Goal: Task Accomplishment & Management: Complete application form

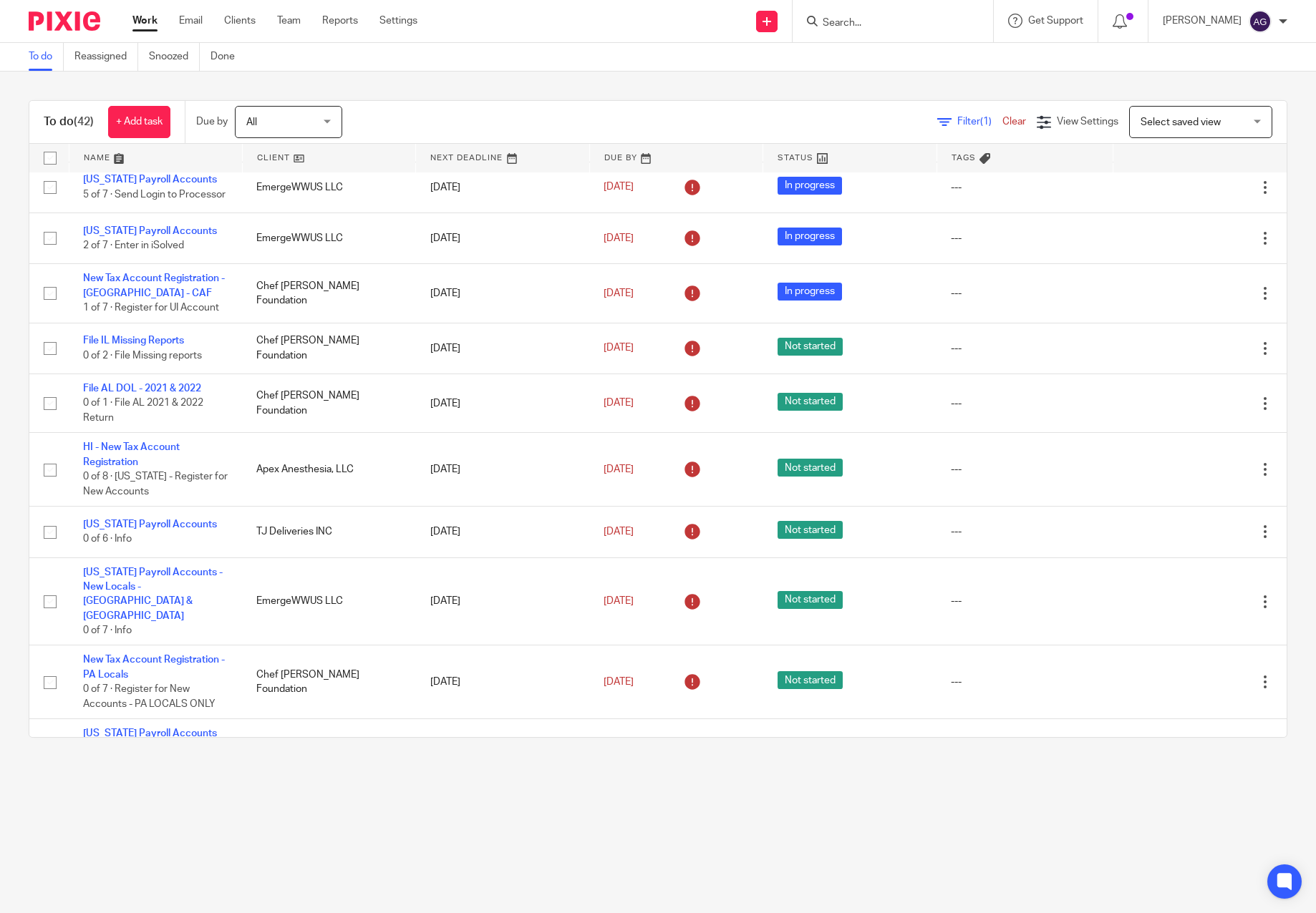
scroll to position [768, 0]
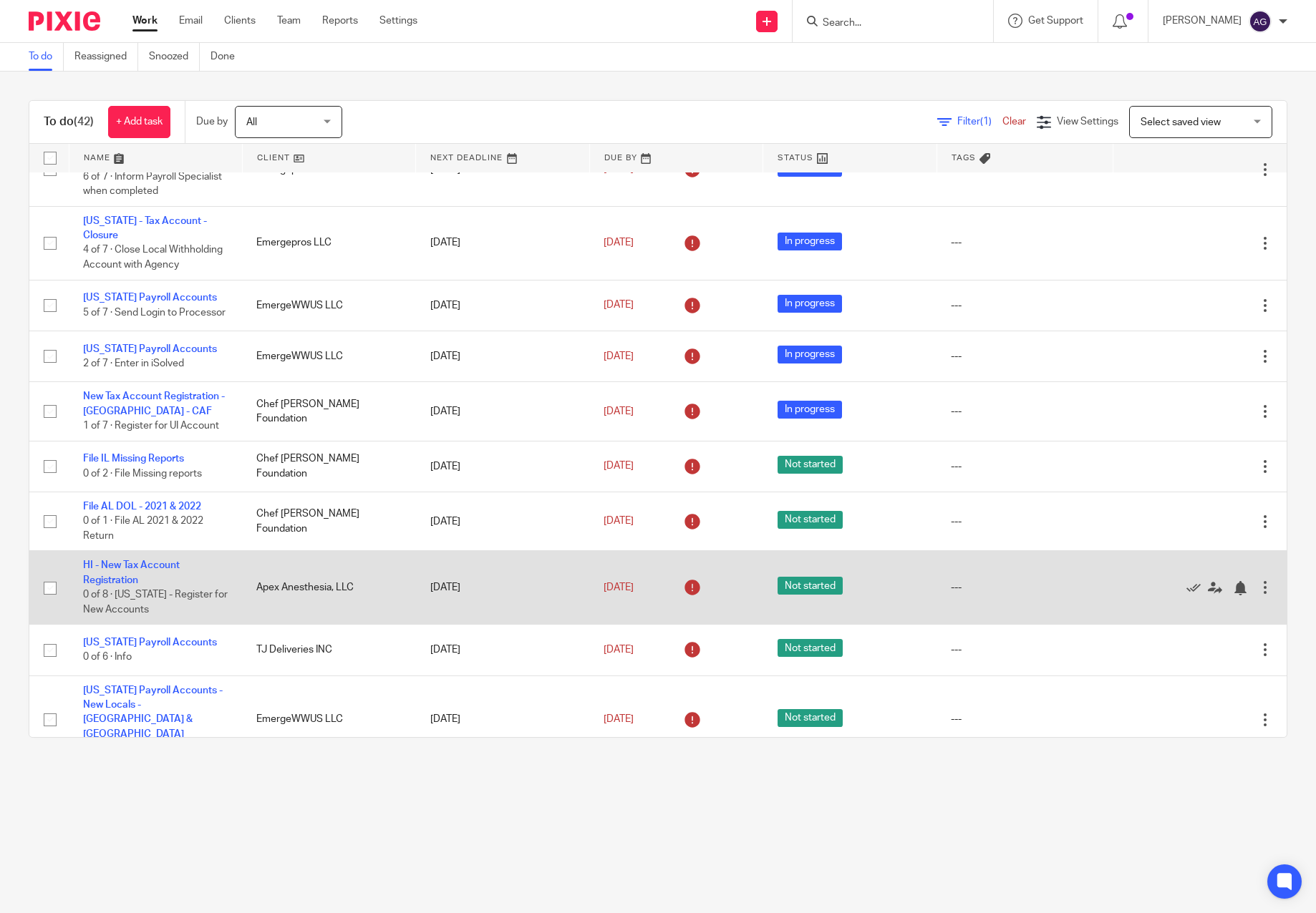
drag, startPoint x: 132, startPoint y: 607, endPoint x: 279, endPoint y: 614, distance: 147.2
click at [132, 585] on link "HI - New Tax Account Registration" at bounding box center [131, 572] width 97 height 24
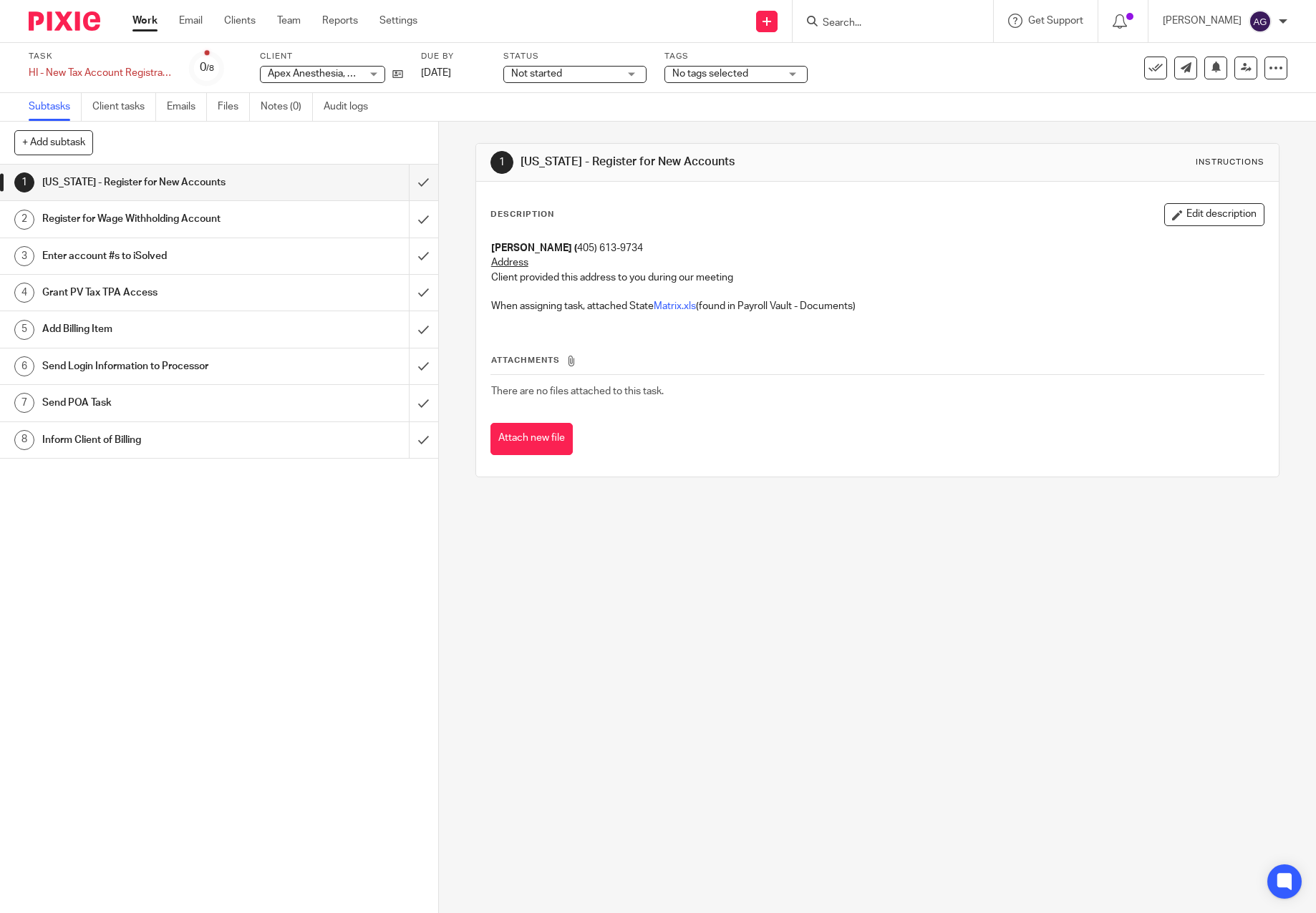
click at [741, 517] on div "1 HAWAII - Register for New Accounts Instructions Description Edit description …" at bounding box center [877, 517] width 877 height 792
click at [412, 175] on input "submit" at bounding box center [219, 182] width 439 height 36
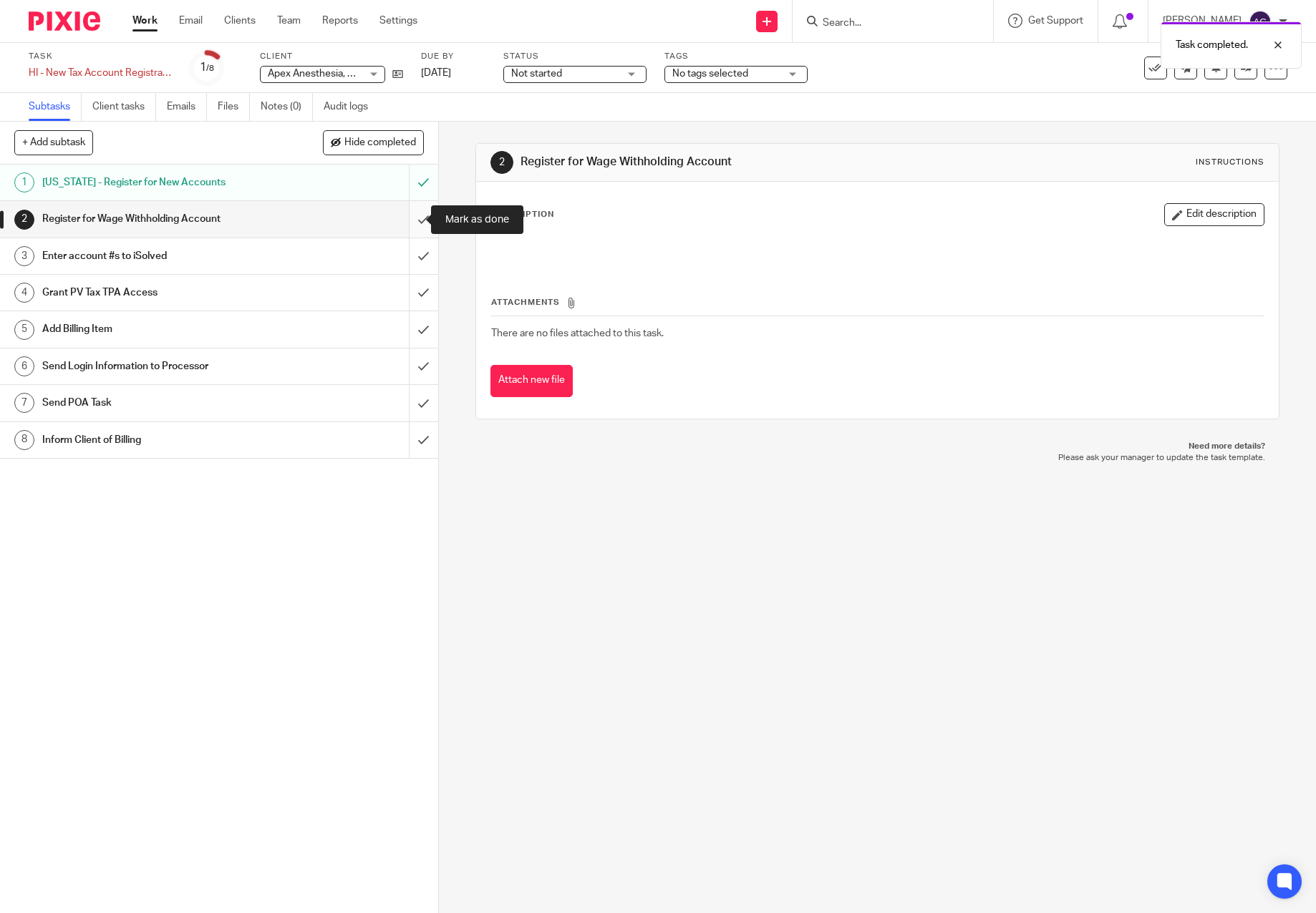
click at [408, 217] on input "submit" at bounding box center [219, 219] width 439 height 36
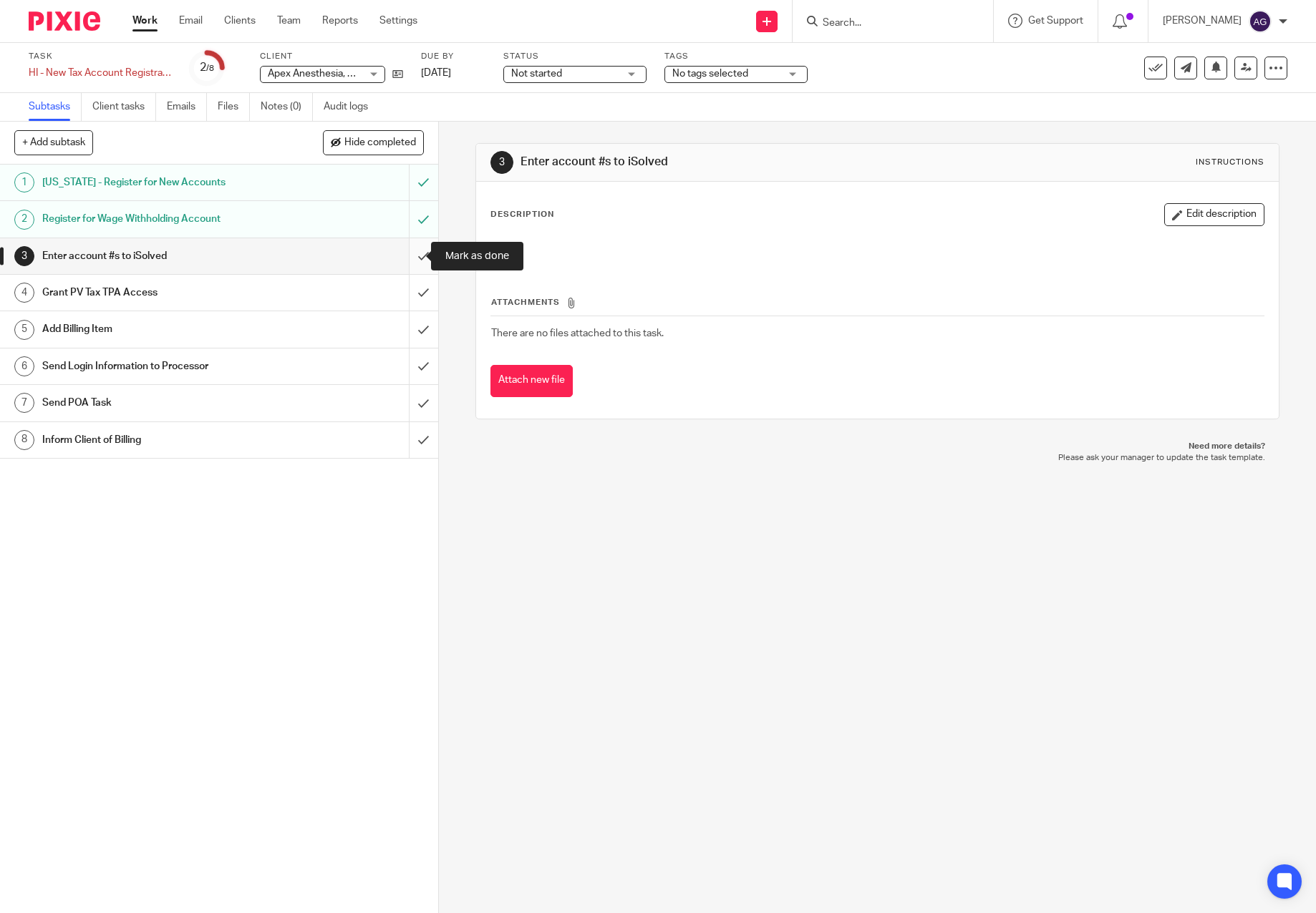
click at [415, 253] on input "submit" at bounding box center [219, 256] width 439 height 36
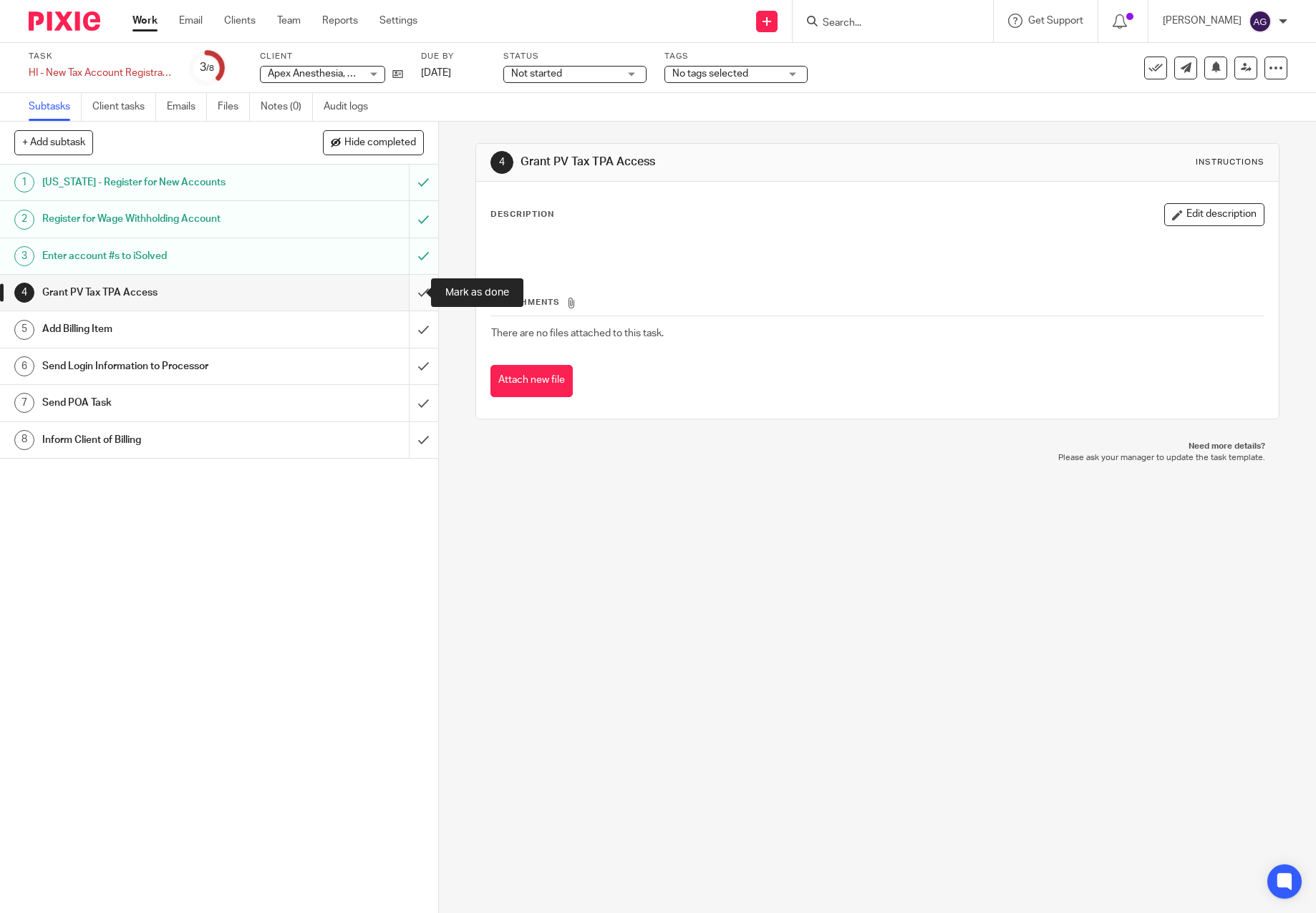
click at [408, 292] on input "submit" at bounding box center [219, 293] width 439 height 36
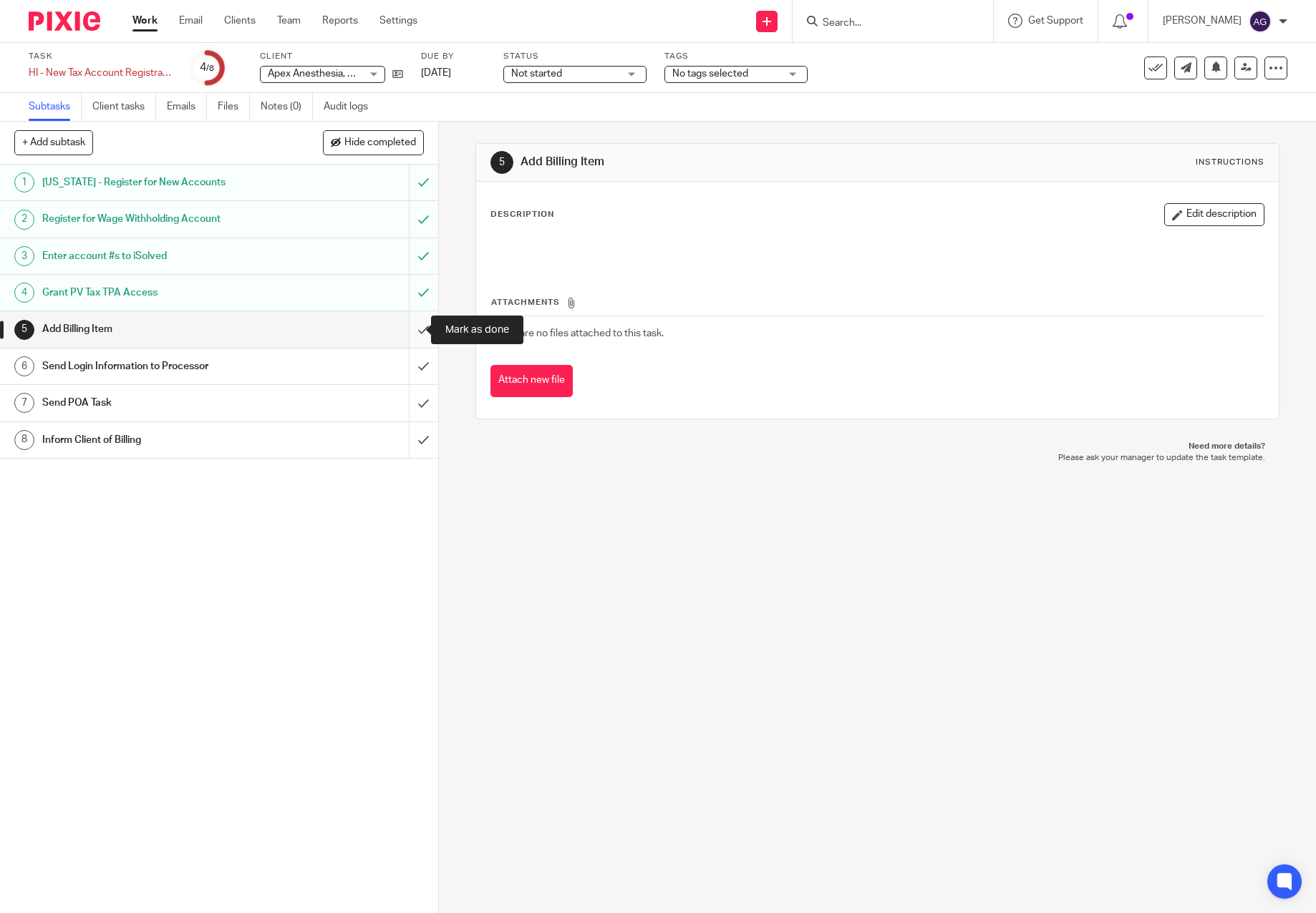
click at [410, 330] on input "submit" at bounding box center [219, 330] width 439 height 36
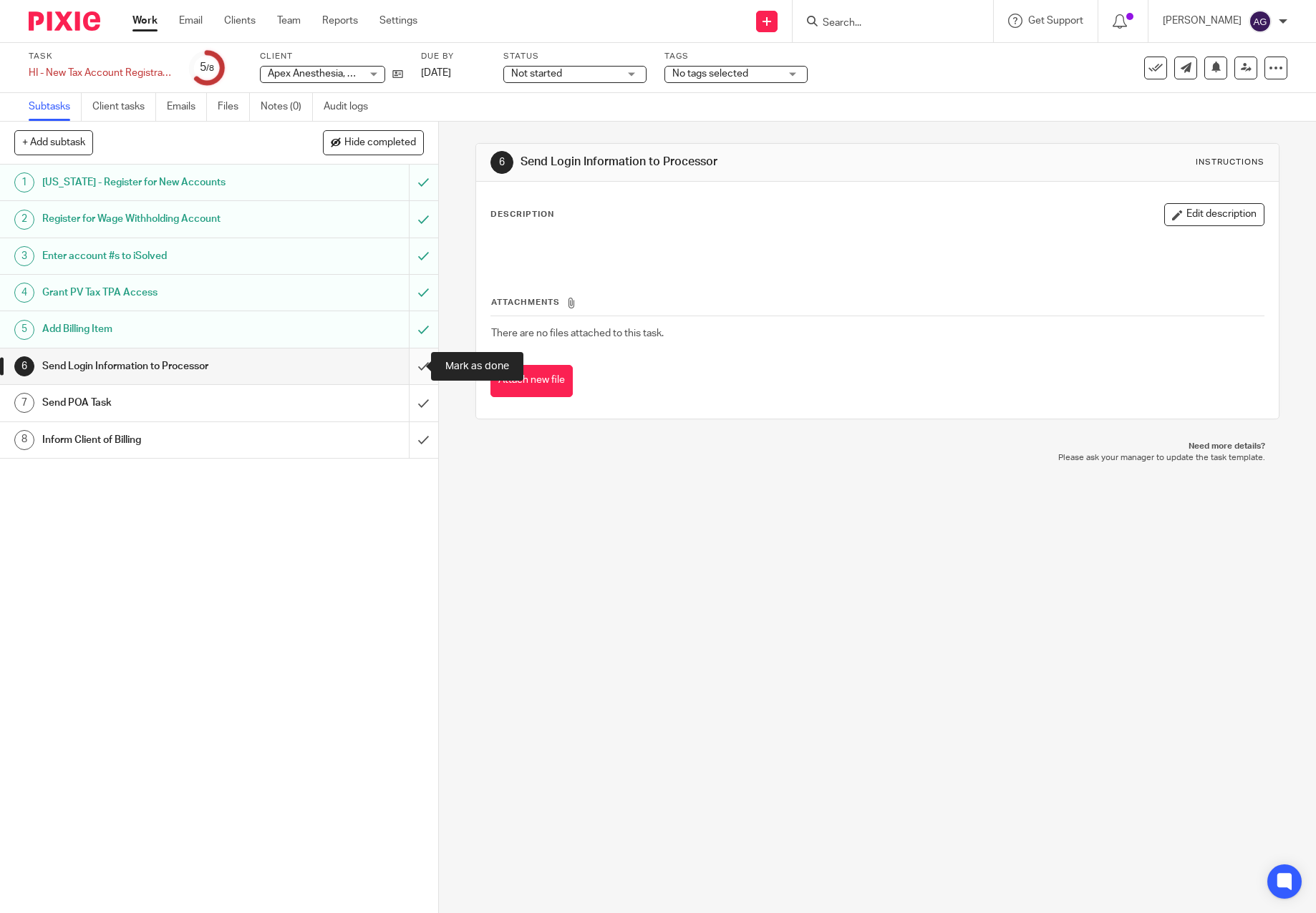
click at [405, 359] on input "submit" at bounding box center [219, 367] width 439 height 36
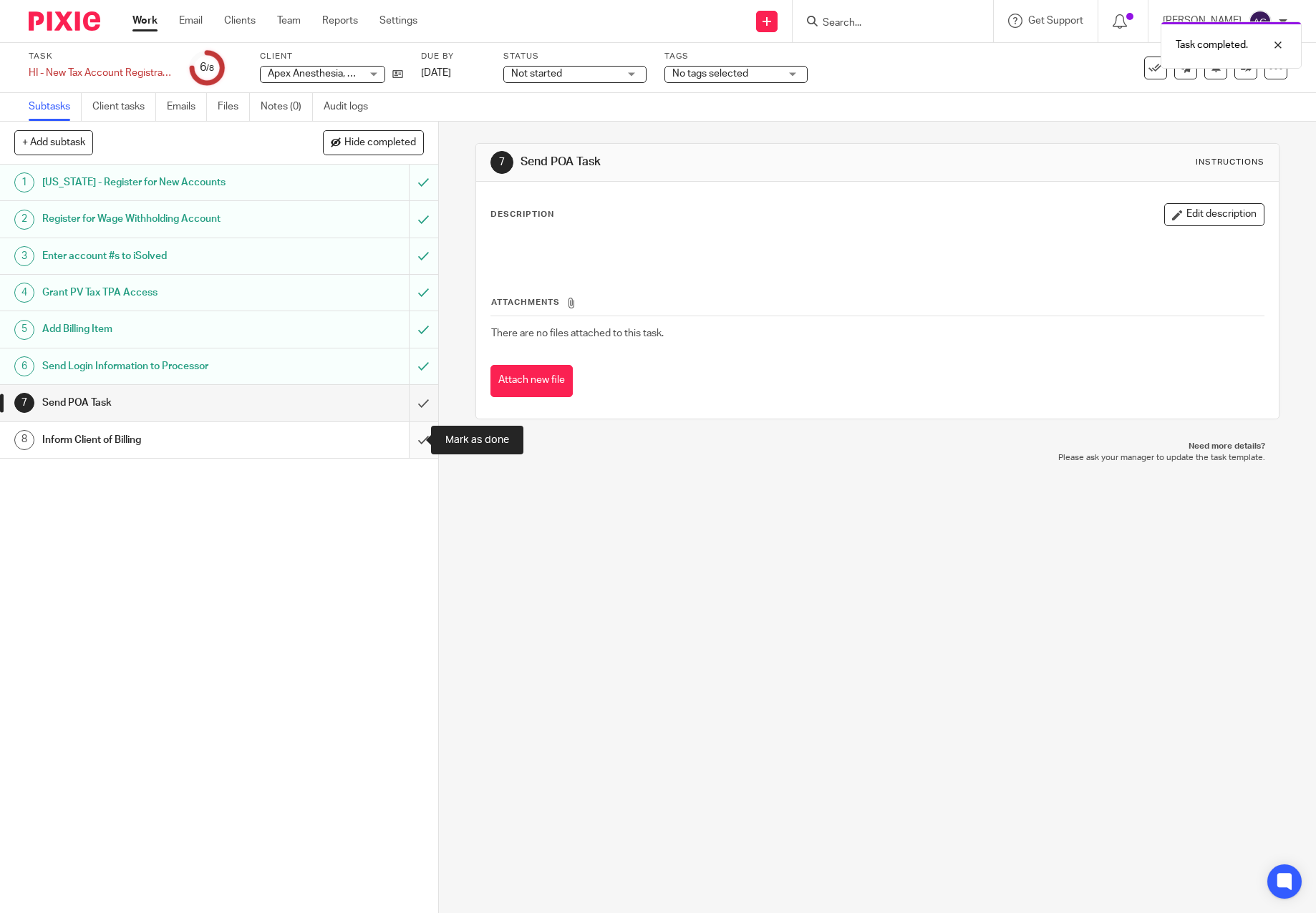
click at [409, 439] on input "submit" at bounding box center [219, 440] width 439 height 36
click at [410, 399] on input "submit" at bounding box center [219, 403] width 439 height 36
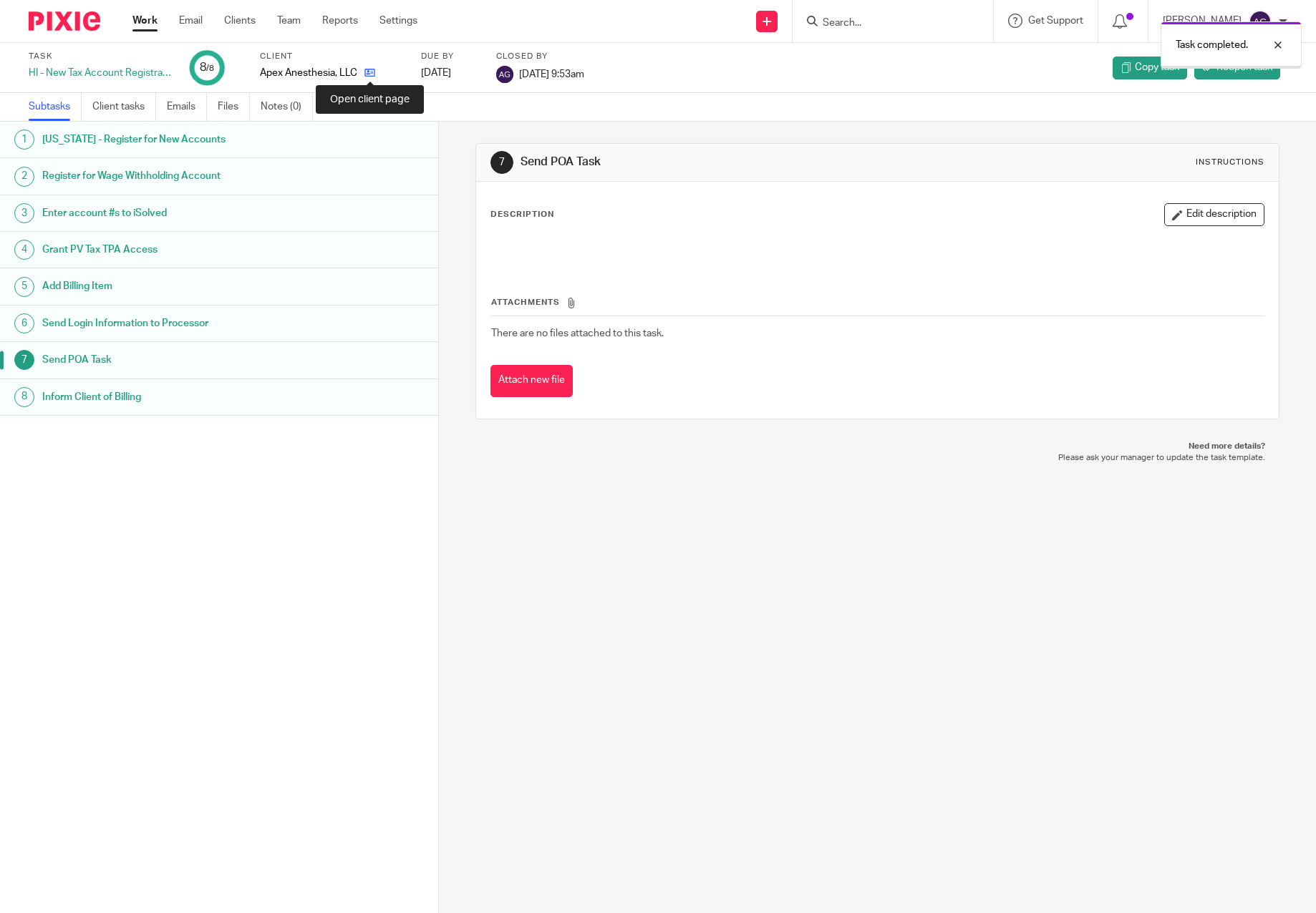
click at [371, 74] on icon at bounding box center [369, 73] width 11 height 11
